Goal: Task Accomplishment & Management: Use online tool/utility

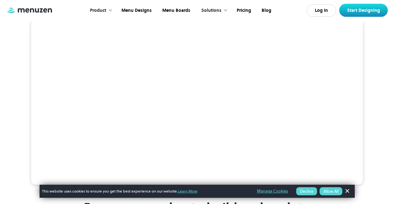
click at [332, 189] on button "Allow All" at bounding box center [330, 191] width 23 height 8
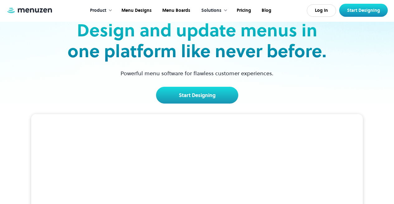
scroll to position [36, 0]
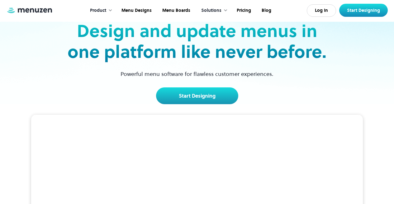
click at [212, 152] on video at bounding box center [196, 198] width 331 height 166
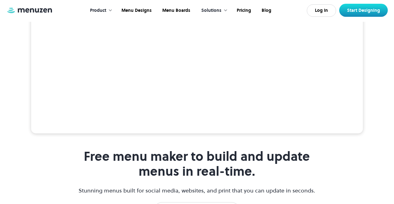
scroll to position [171, 0]
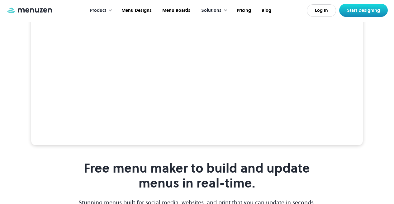
click at [57, 88] on video at bounding box center [196, 63] width 331 height 166
click at [55, 93] on video at bounding box center [196, 63] width 331 height 166
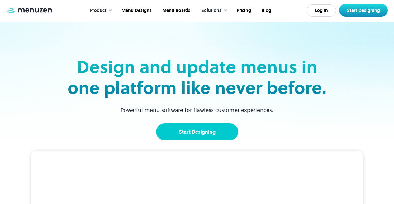
scroll to position [43, 0]
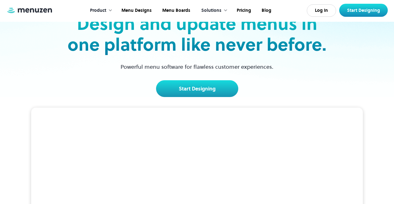
click at [200, 77] on div "Design and update menus in one platform like never before. Powerful menu softwa…" at bounding box center [197, 55] width 263 height 84
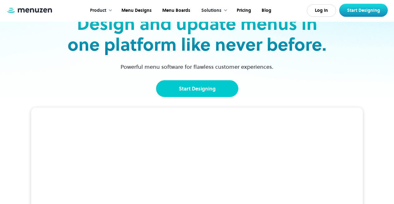
click at [195, 96] on link "Start Designing" at bounding box center [197, 88] width 82 height 17
